Goal: Information Seeking & Learning: Check status

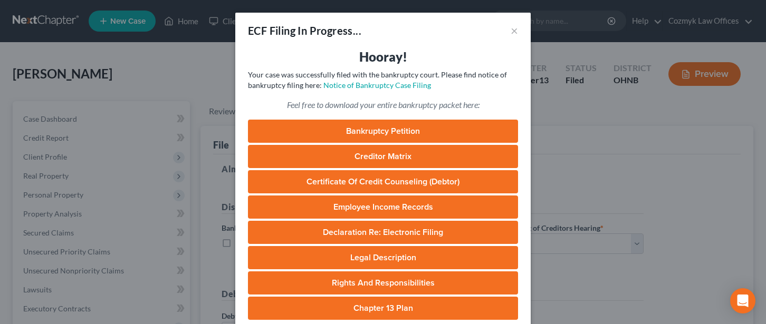
select select "0"
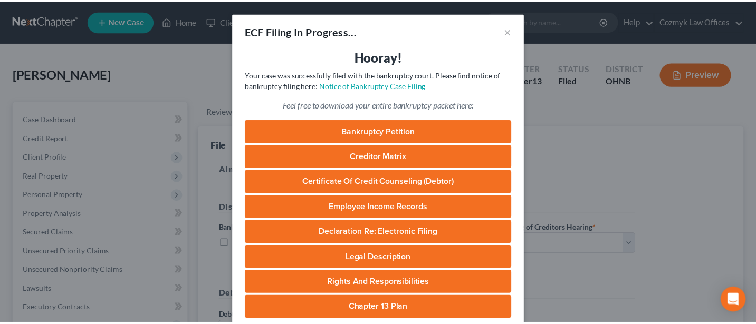
scroll to position [254, 0]
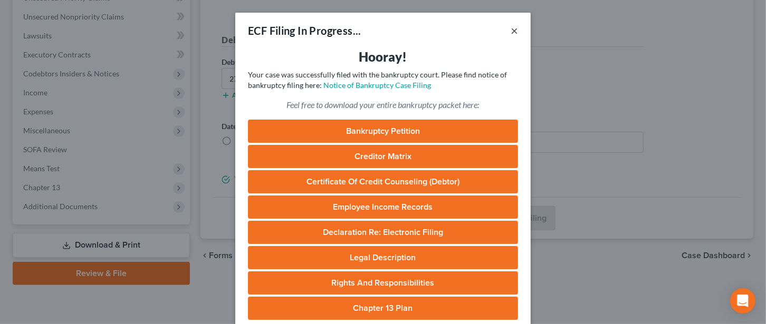
click at [511, 30] on button "×" at bounding box center [514, 30] width 7 height 13
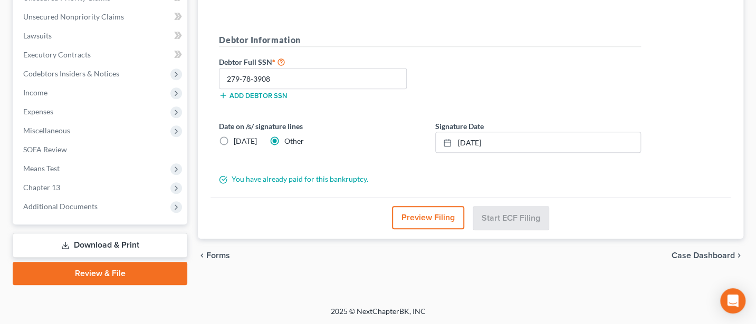
scroll to position [0, 0]
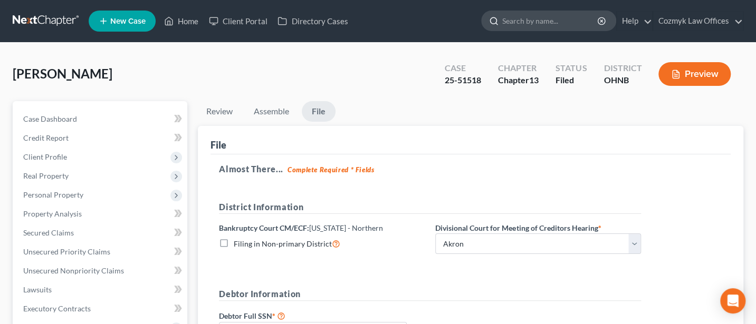
click at [546, 22] on input "search" at bounding box center [550, 21] width 97 height 20
type input "[PERSON_NAME]"
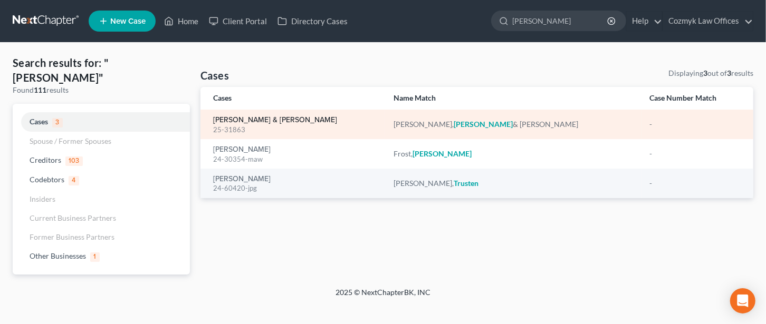
click at [256, 123] on link "[PERSON_NAME] & [PERSON_NAME]" at bounding box center [275, 120] width 124 height 7
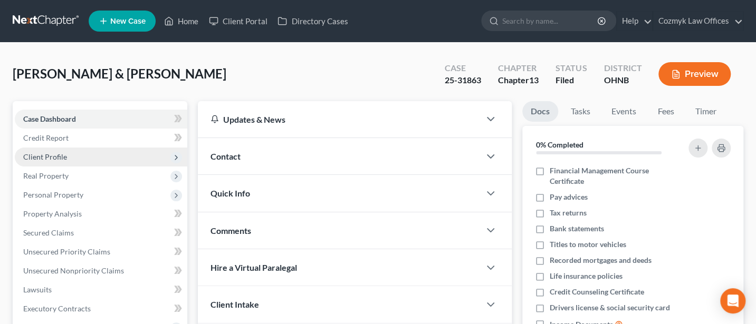
click at [49, 157] on span "Client Profile" at bounding box center [45, 156] width 44 height 9
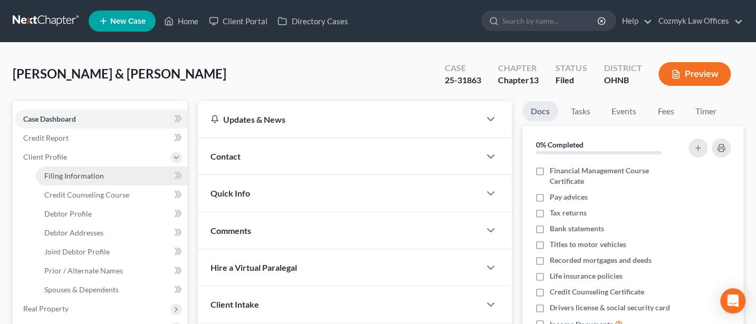
click at [72, 175] on span "Filing Information" at bounding box center [74, 175] width 60 height 9
select select "1"
select select "3"
select select "61"
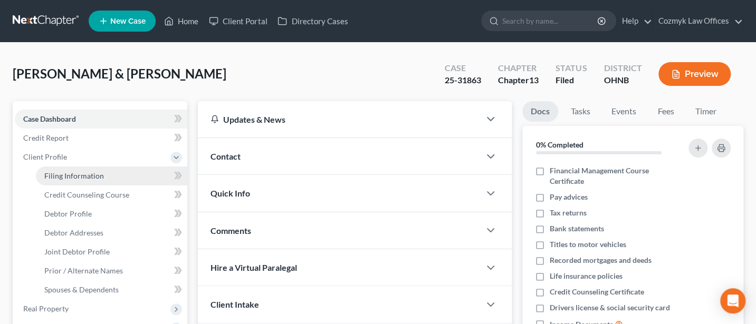
select select "0"
select select "36"
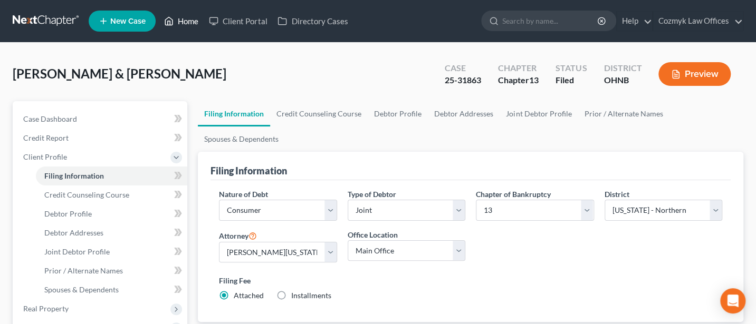
click at [192, 21] on link "Home" at bounding box center [181, 21] width 45 height 19
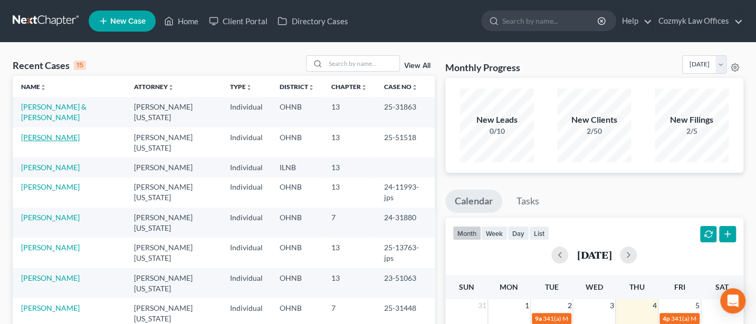
click at [43, 133] on link "[PERSON_NAME]" at bounding box center [50, 137] width 59 height 9
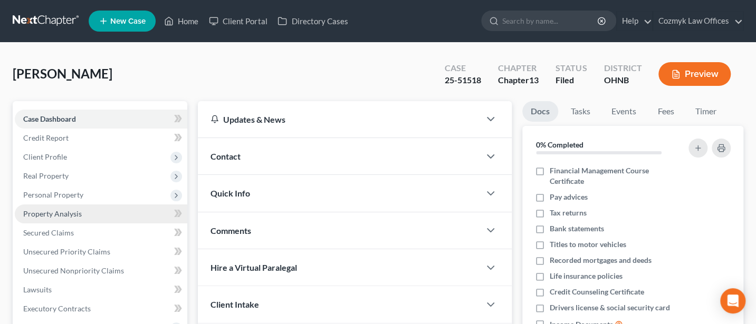
click at [63, 214] on span "Property Analysis" at bounding box center [52, 213] width 59 height 9
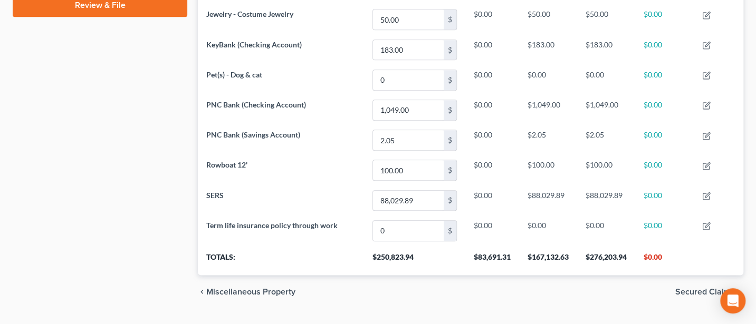
scroll to position [543, 0]
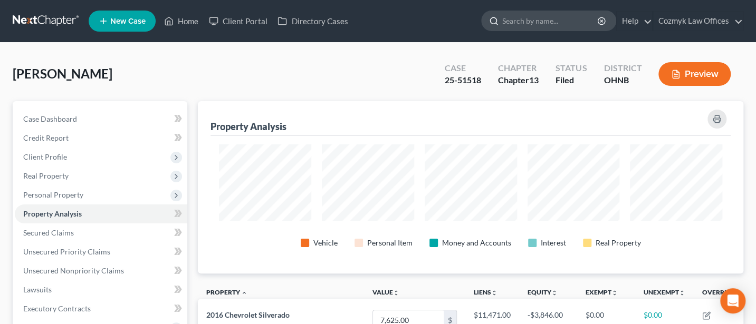
click at [566, 16] on input "search" at bounding box center [550, 21] width 97 height 20
type input "[PERSON_NAME]"
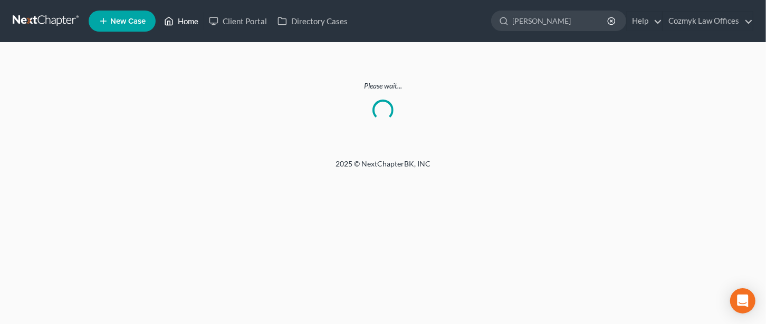
click at [185, 20] on link "Home" at bounding box center [181, 21] width 45 height 19
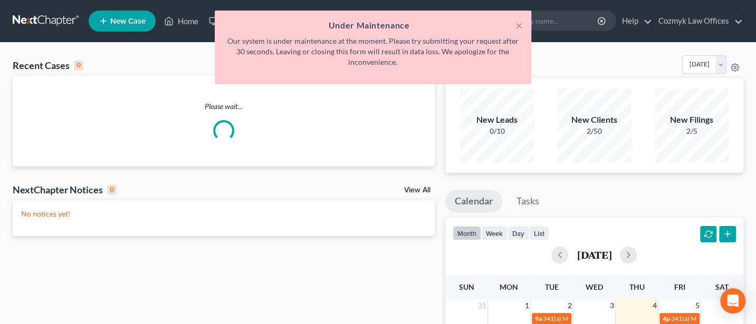
click at [347, 62] on p "Our system is under maintenance at the moment. Please try submitting your reque…" at bounding box center [373, 52] width 300 height 32
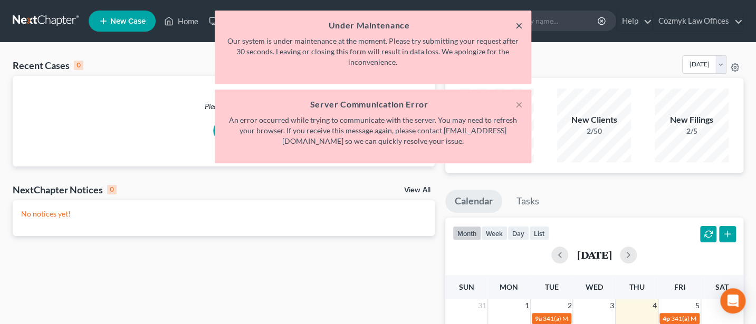
click at [517, 25] on button "×" at bounding box center [518, 25] width 7 height 13
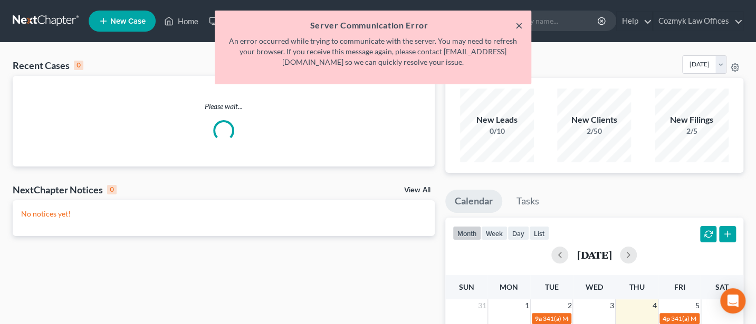
click at [519, 29] on button "×" at bounding box center [518, 25] width 7 height 13
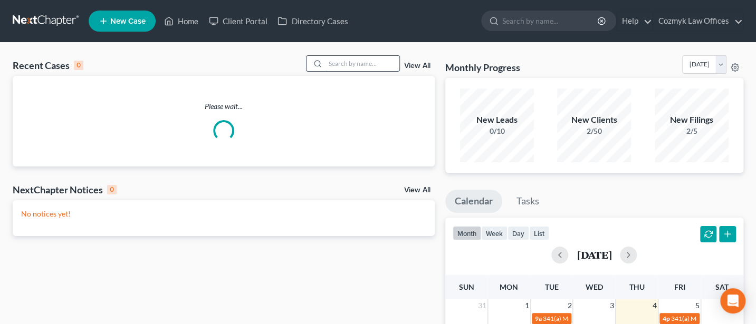
click at [354, 65] on input "search" at bounding box center [362, 63] width 74 height 15
click at [181, 25] on link "Home" at bounding box center [181, 21] width 45 height 19
click at [184, 18] on link "Home" at bounding box center [181, 21] width 45 height 19
click at [336, 62] on input "search" at bounding box center [362, 63] width 74 height 15
type input "[PERSON_NAME]"
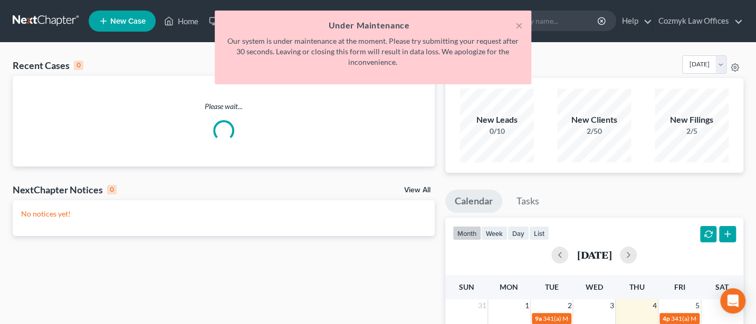
click at [514, 20] on h5 "Under Maintenance" at bounding box center [373, 25] width 300 height 13
click at [519, 24] on button "×" at bounding box center [518, 25] width 7 height 13
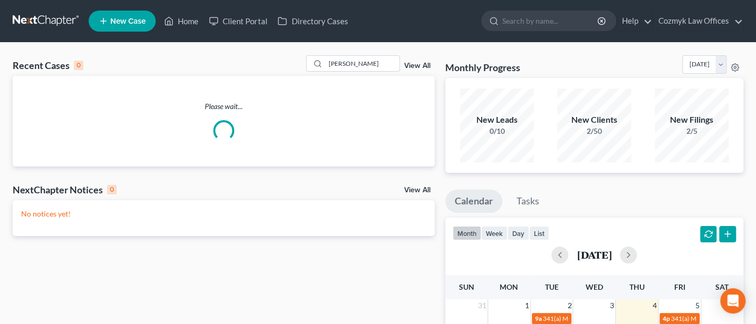
click at [414, 64] on link "View All" at bounding box center [417, 65] width 26 height 7
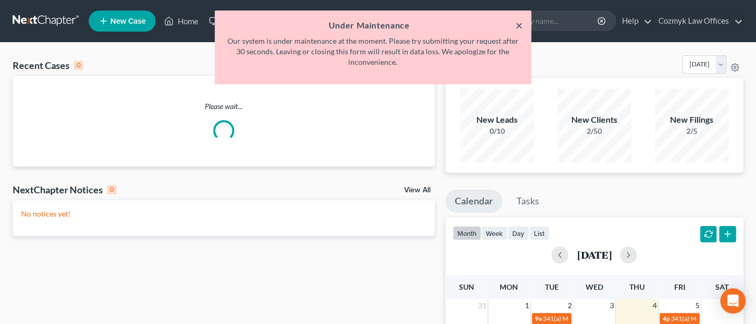
click at [521, 25] on button "×" at bounding box center [518, 25] width 7 height 13
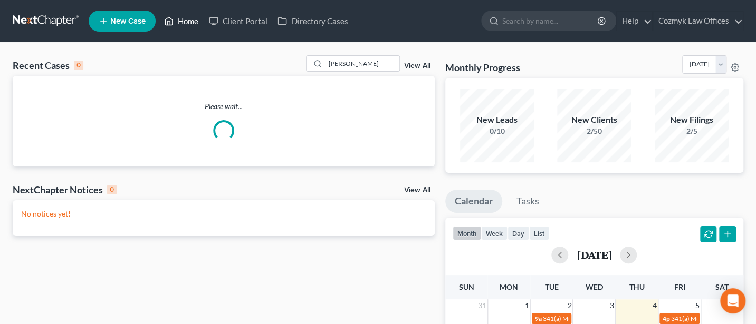
click at [184, 21] on link "Home" at bounding box center [181, 21] width 45 height 19
click at [420, 64] on link "View All" at bounding box center [417, 65] width 26 height 7
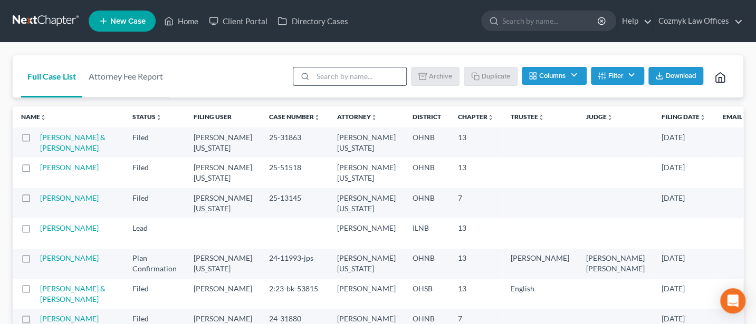
click at [359, 73] on input "search" at bounding box center [359, 77] width 93 height 18
type input "[PERSON_NAME]"
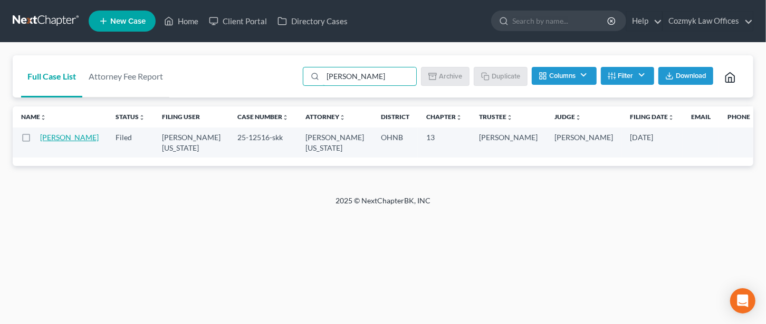
click at [47, 139] on link "[PERSON_NAME]" at bounding box center [69, 137] width 59 height 9
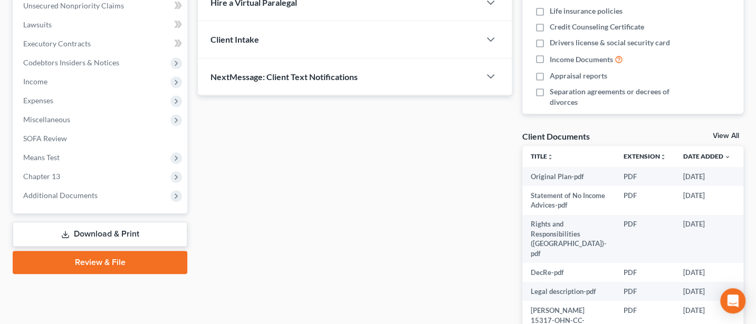
scroll to position [354, 0]
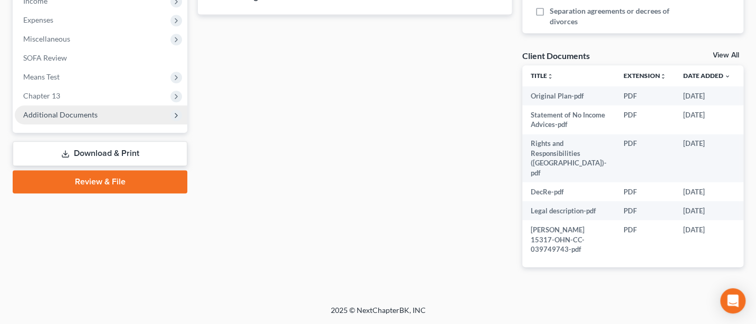
click at [69, 110] on span "Additional Documents" at bounding box center [60, 114] width 74 height 9
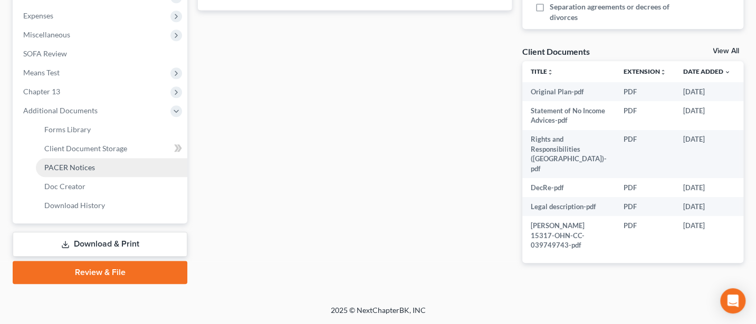
click at [80, 163] on span "PACER Notices" at bounding box center [69, 167] width 51 height 9
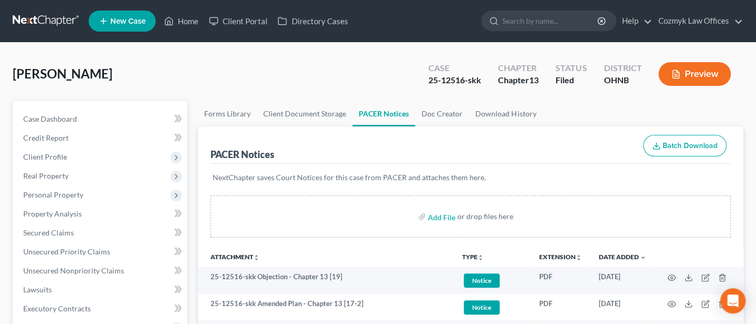
scroll to position [140, 0]
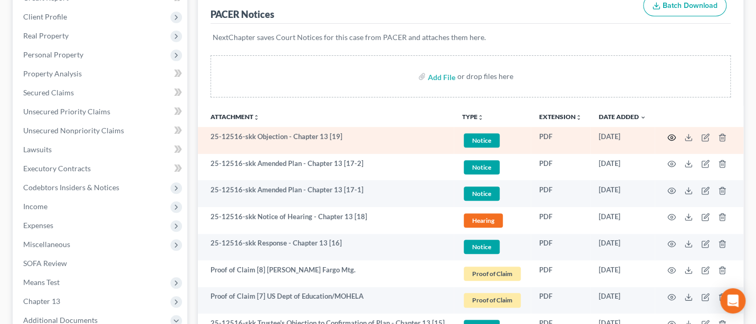
click at [669, 134] on icon "button" at bounding box center [672, 137] width 8 height 6
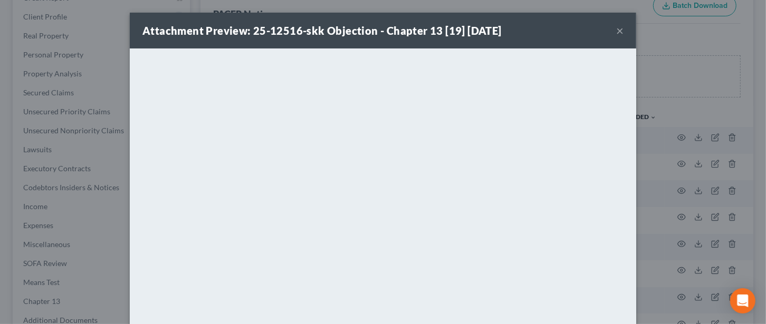
click at [616, 28] on button "×" at bounding box center [619, 30] width 7 height 13
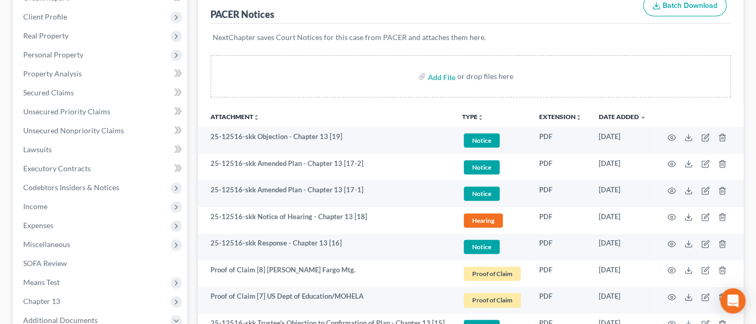
scroll to position [281, 0]
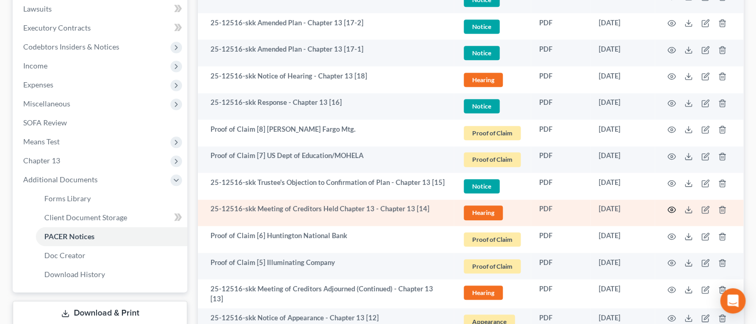
click at [671, 211] on icon "button" at bounding box center [672, 210] width 8 height 6
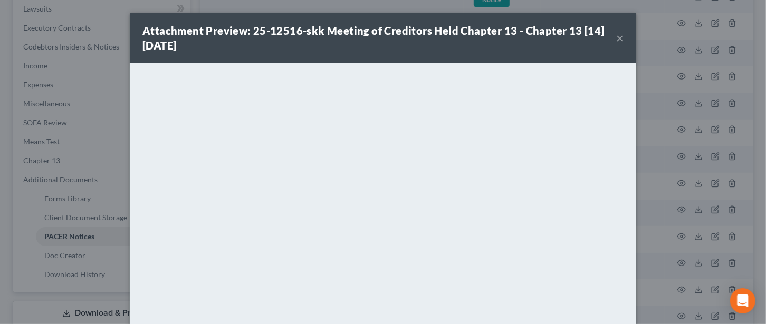
click at [616, 34] on button "×" at bounding box center [619, 38] width 7 height 13
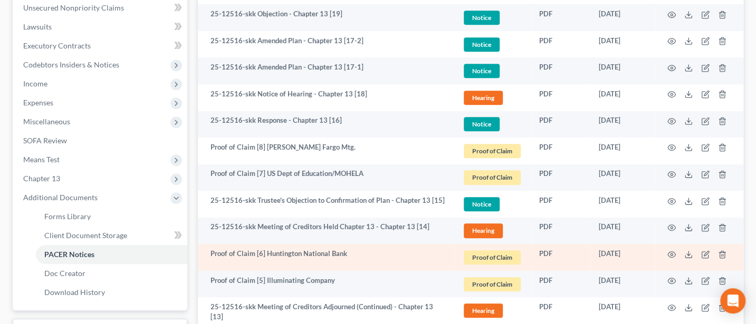
scroll to position [0, 0]
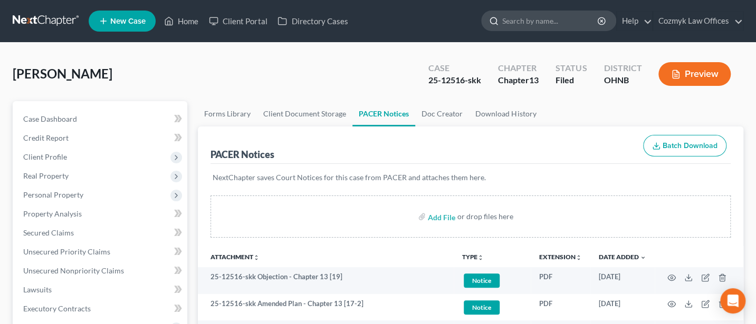
click at [549, 20] on input "search" at bounding box center [550, 21] width 97 height 20
type input "[PERSON_NAME]"
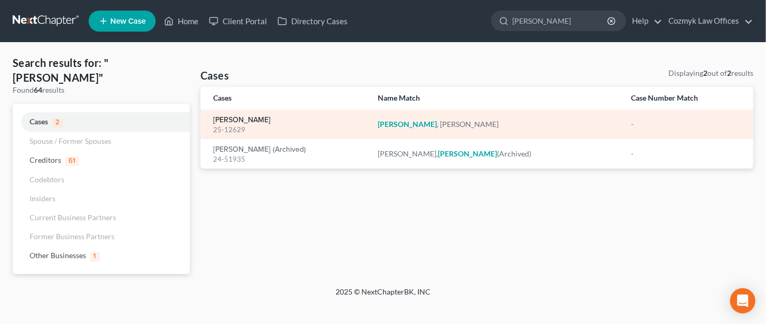
click at [245, 121] on link "[PERSON_NAME]" at bounding box center [241, 120] width 57 height 7
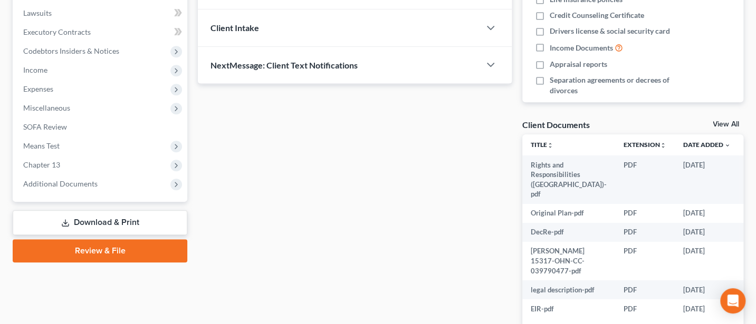
scroll to position [281, 0]
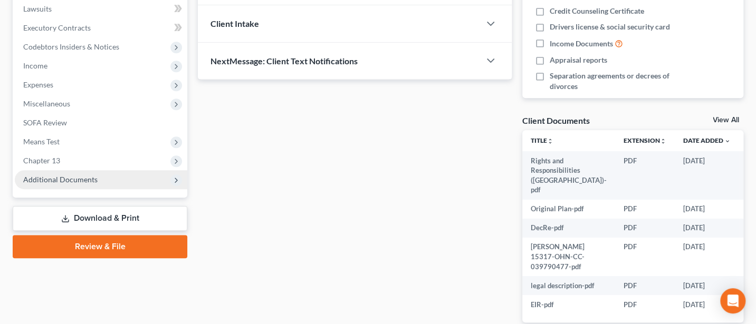
click at [95, 178] on span "Additional Documents" at bounding box center [101, 179] width 172 height 19
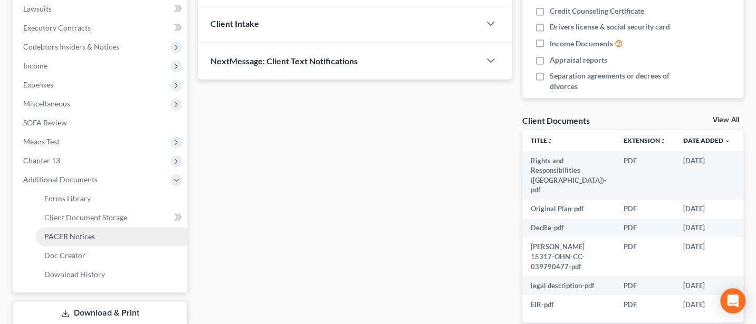
click at [82, 238] on span "PACER Notices" at bounding box center [69, 236] width 51 height 9
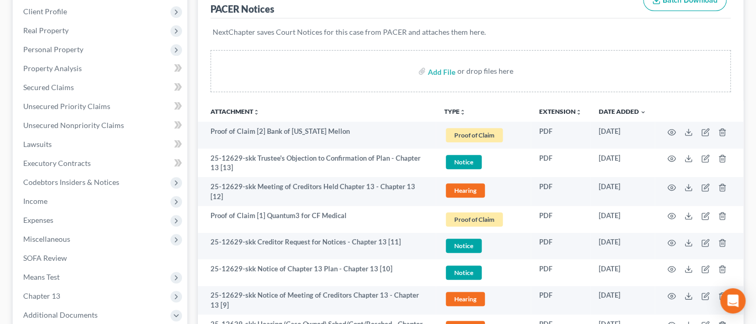
scroll to position [140, 0]
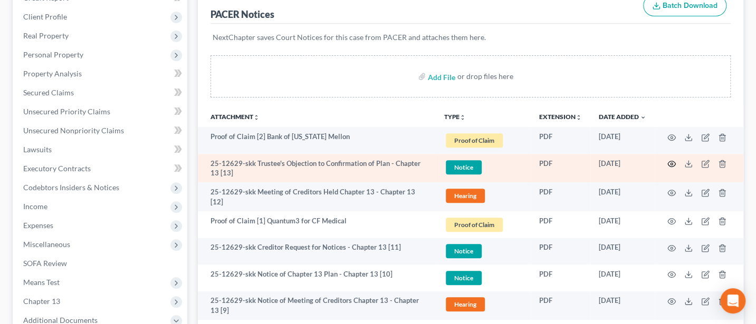
click at [671, 163] on circle "button" at bounding box center [671, 164] width 2 height 2
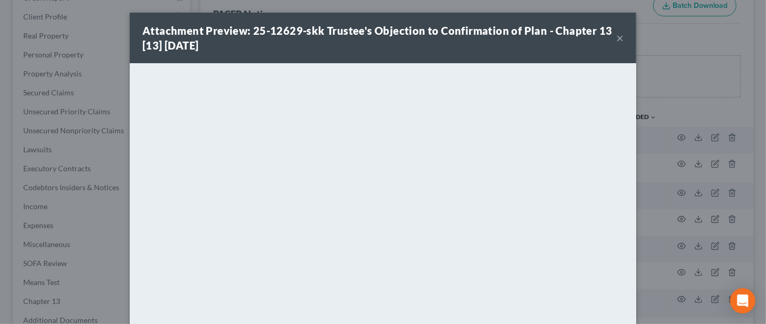
click at [610, 36] on div "Attachment Preview: 25-12629-skk Trustee's Objection to Confirmation of Plan - …" at bounding box center [379, 38] width 474 height 30
click at [616, 36] on button "×" at bounding box center [619, 38] width 7 height 13
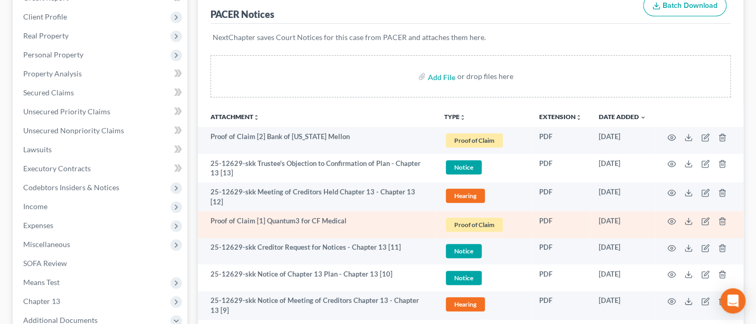
scroll to position [0, 0]
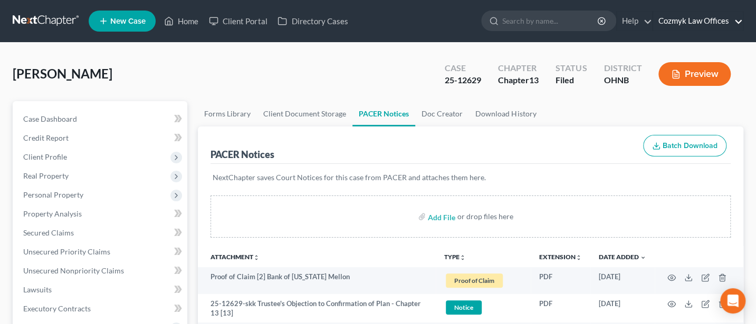
click at [700, 21] on link "Cozmyk Law Offices" at bounding box center [698, 21] width 90 height 19
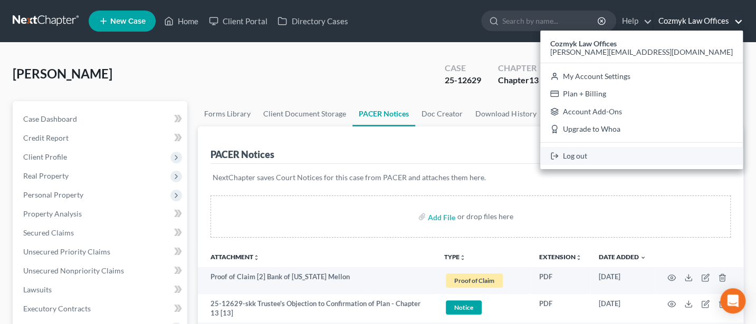
click at [693, 159] on link "Log out" at bounding box center [641, 156] width 203 height 18
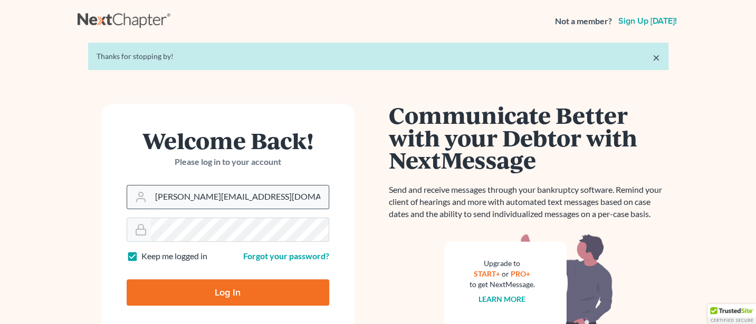
click at [252, 198] on input "Jann@cozmyklaw.com" at bounding box center [240, 197] width 178 height 23
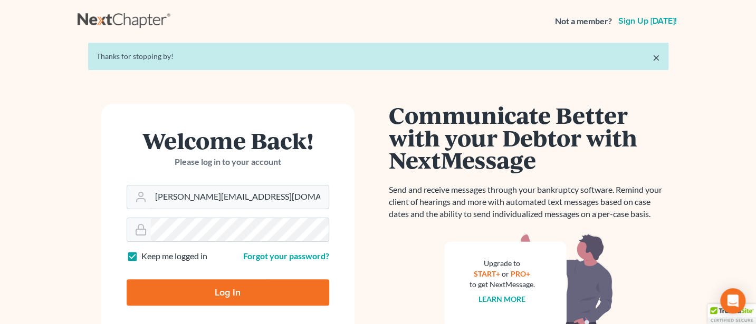
type input "Jann@jwashingtonlaw.com"
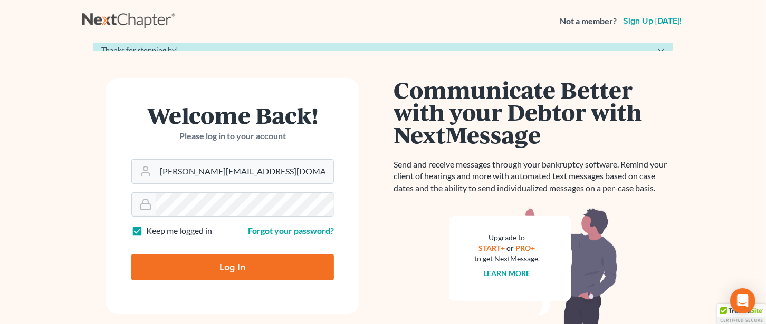
click at [220, 296] on form "Welcome Back! Please log in to your account Email Address Jann@jwashingtonlaw.c…" at bounding box center [232, 197] width 253 height 236
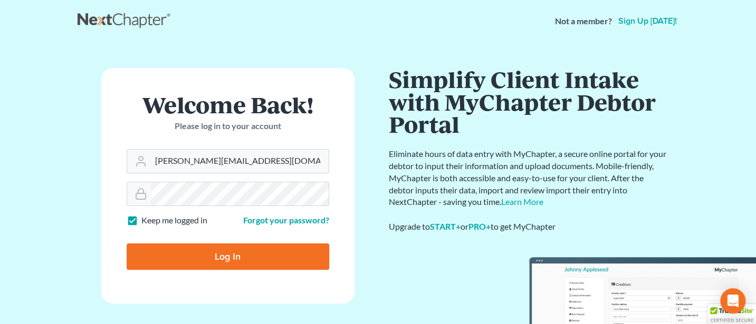
click at [229, 255] on input "Log In" at bounding box center [228, 257] width 203 height 26
type input "Thinking..."
